Goal: Navigation & Orientation: Find specific page/section

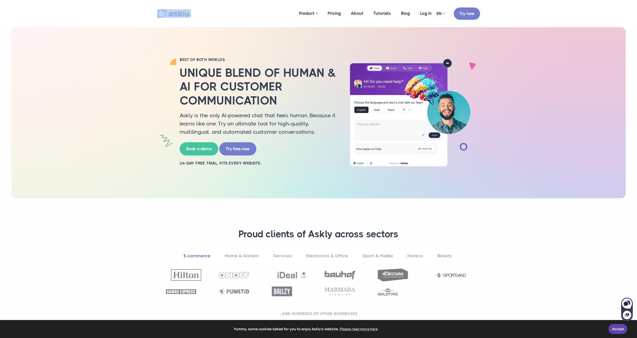
drag, startPoint x: 163, startPoint y: 11, endPoint x: 235, endPoint y: 18, distance: 72.5
click at [235, 18] on div "Product Live chat AI chat Pricing About Tutorials Blog Log in EN" at bounding box center [318, 13] width 330 height 25
click at [164, 11] on img at bounding box center [174, 13] width 34 height 9
click at [225, 13] on div at bounding box center [225, 13] width 137 height 9
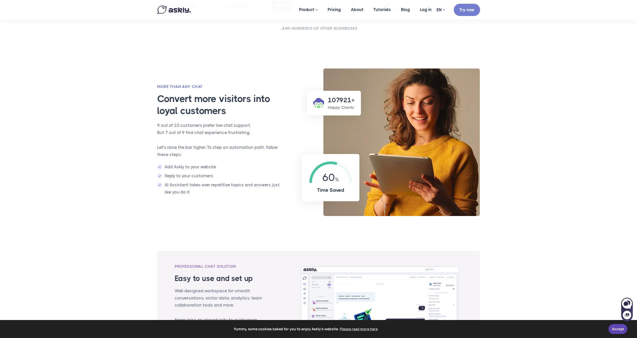
scroll to position [311, 0]
